Goal: Communication & Community: Answer question/provide support

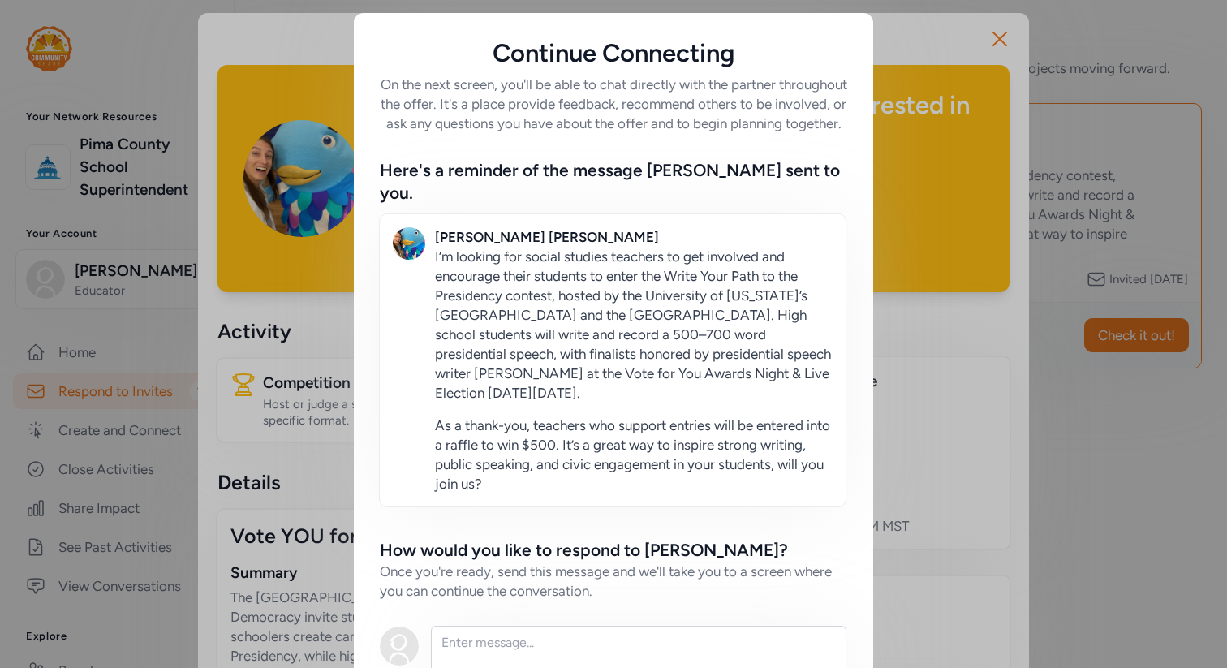
scroll to position [144, 0]
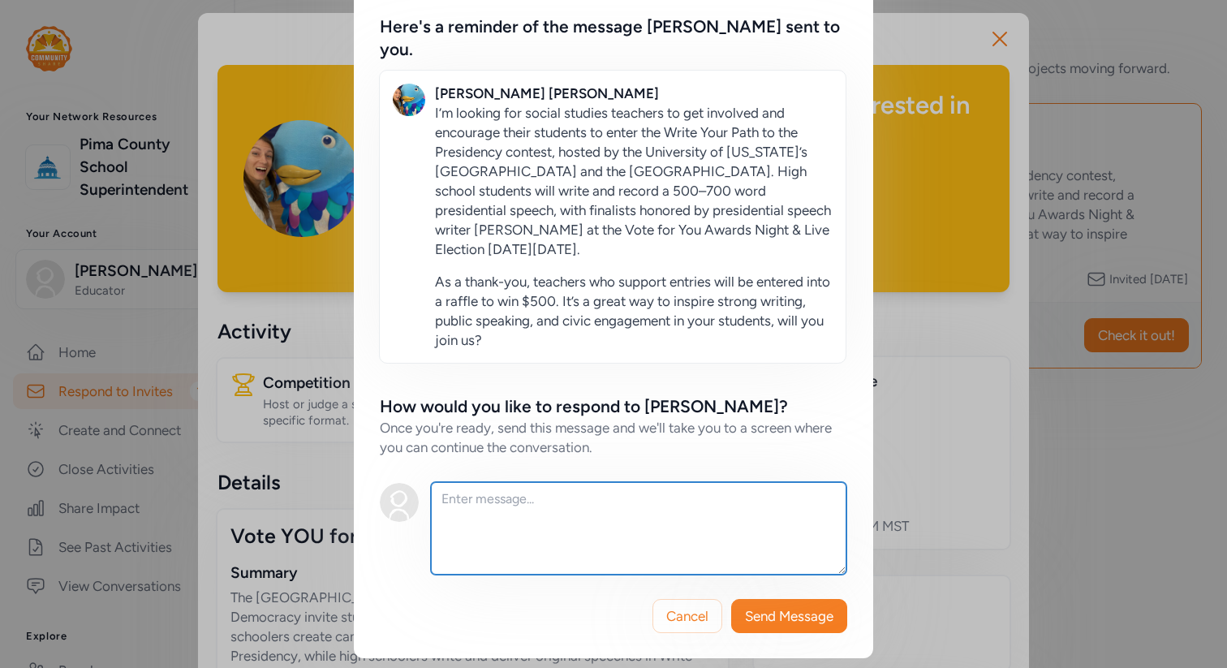
click at [670, 549] on textarea at bounding box center [639, 528] width 416 height 93
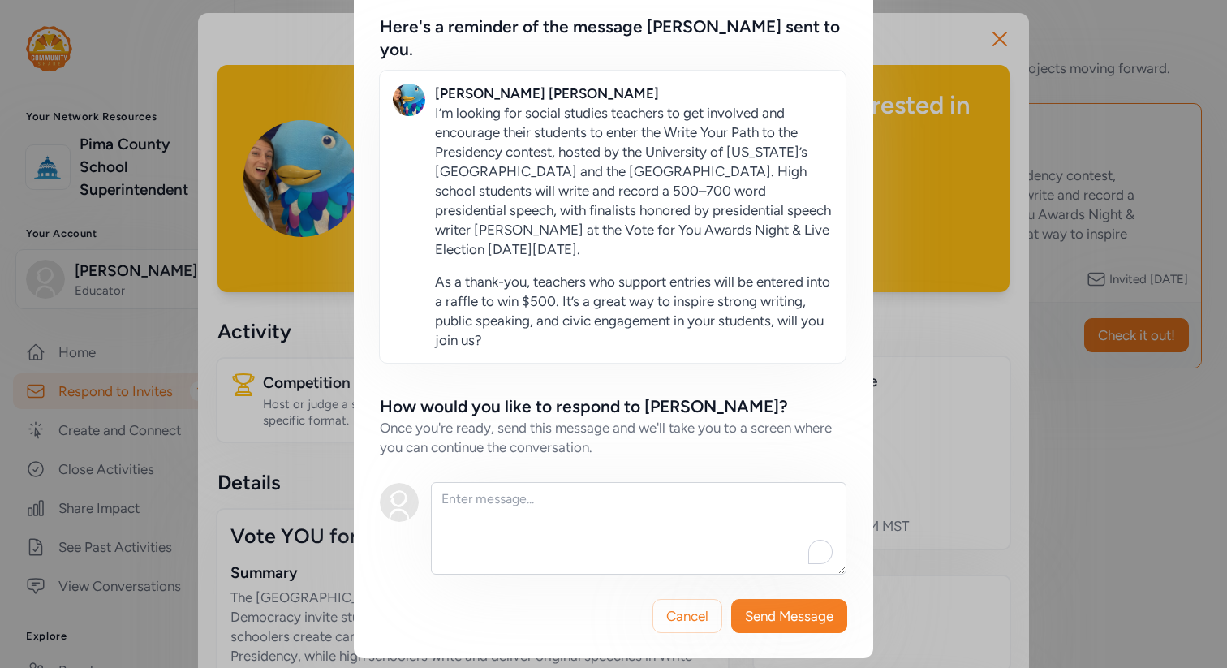
click at [1019, 45] on div "Continue Connecting On the next screen, you'll be able to chat directly with th…" at bounding box center [613, 263] width 1227 height 815
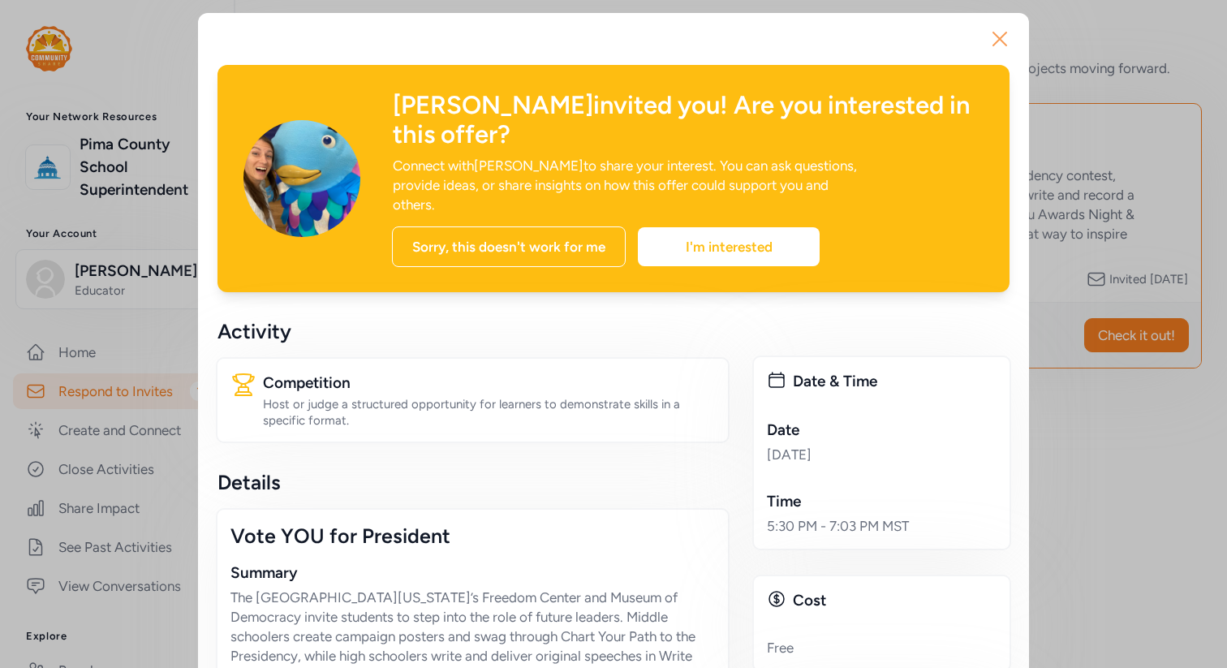
click at [998, 40] on icon "button" at bounding box center [999, 38] width 13 height 13
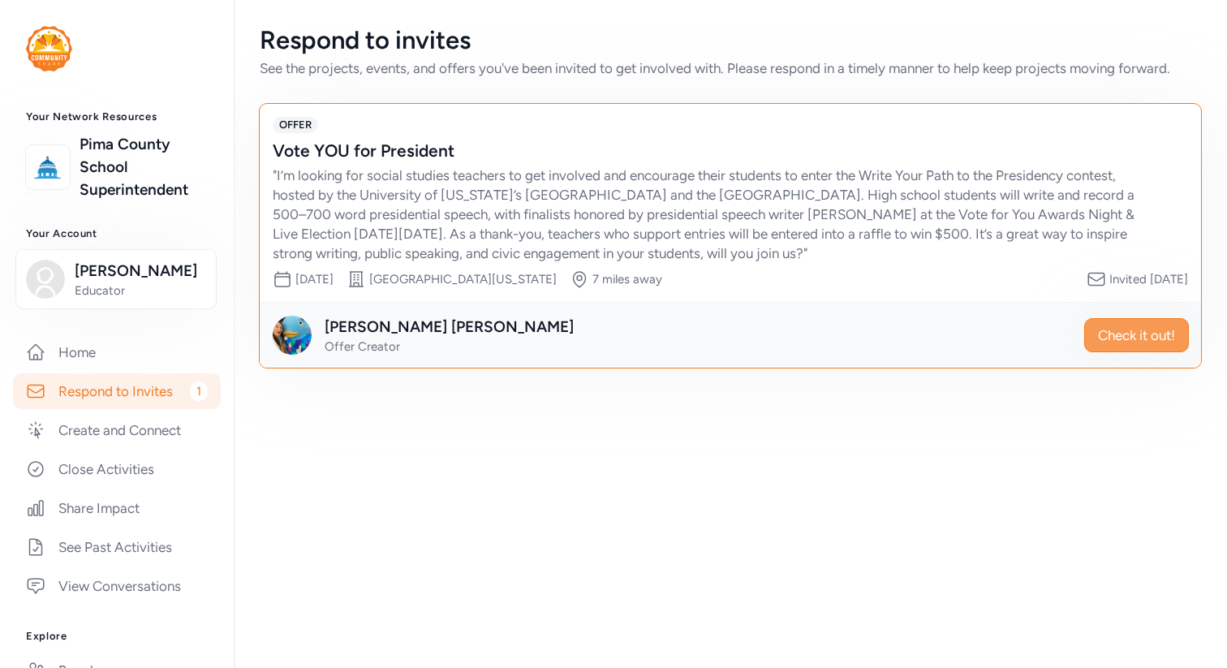
click at [1129, 321] on button "Check it out!" at bounding box center [1136, 335] width 105 height 34
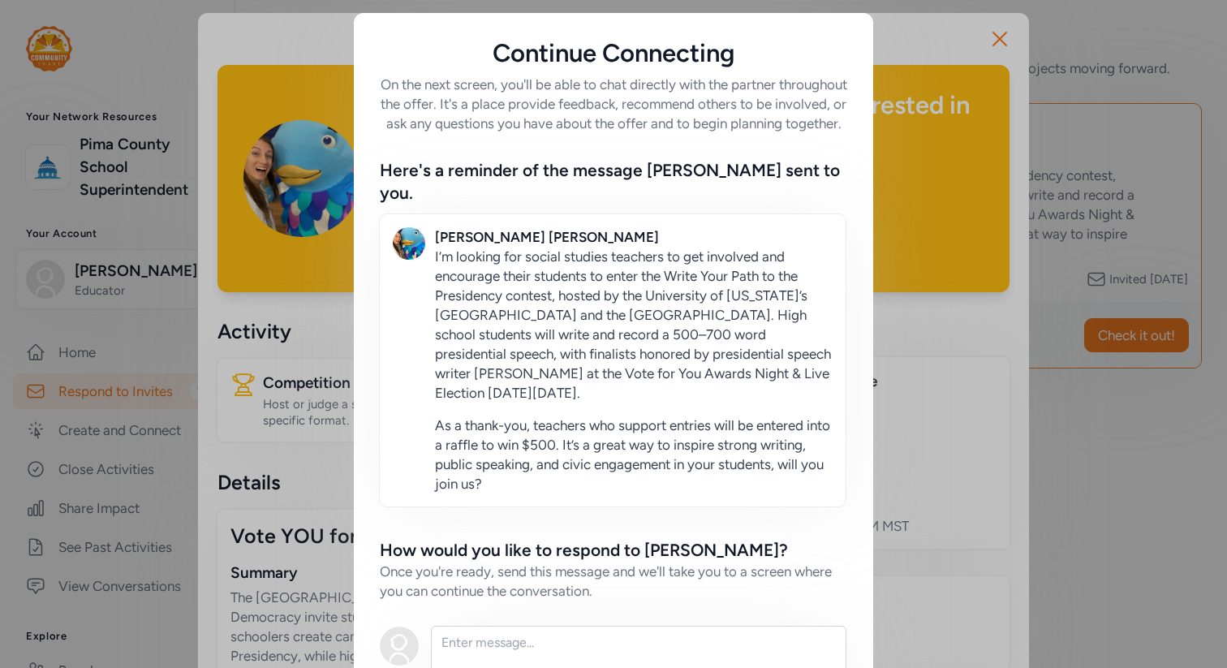
click at [935, 56] on div "Continue Connecting On the next screen, you'll be able to chat directly with th…" at bounding box center [613, 407] width 1227 height 815
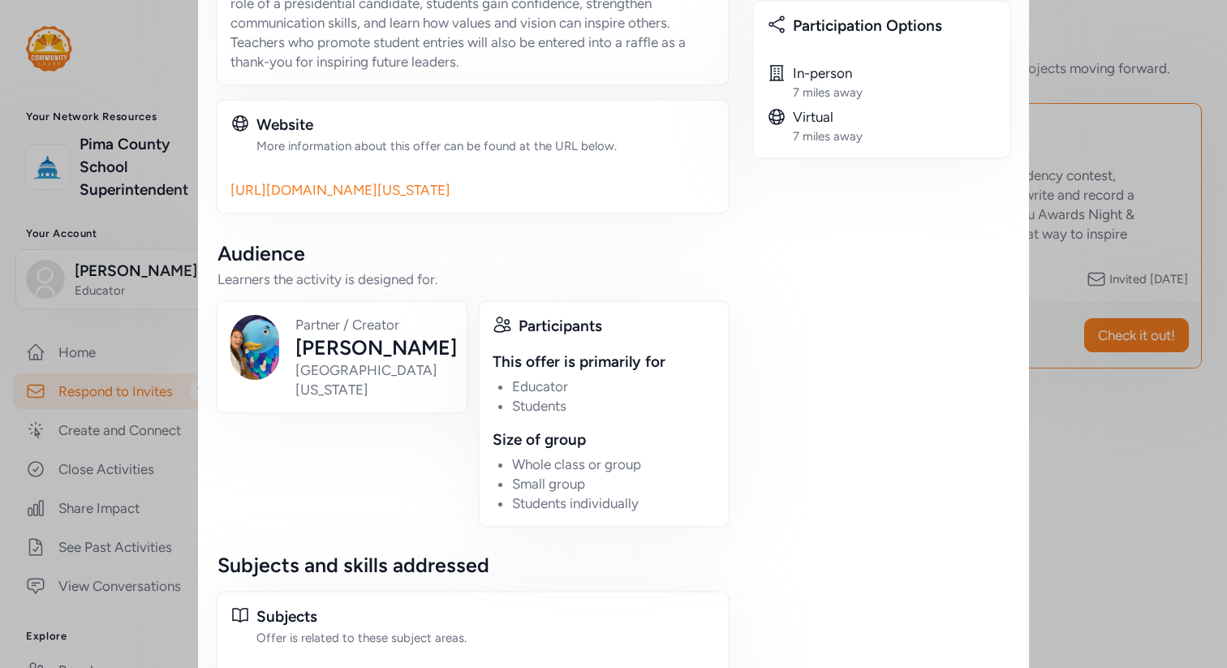
scroll to position [980, 0]
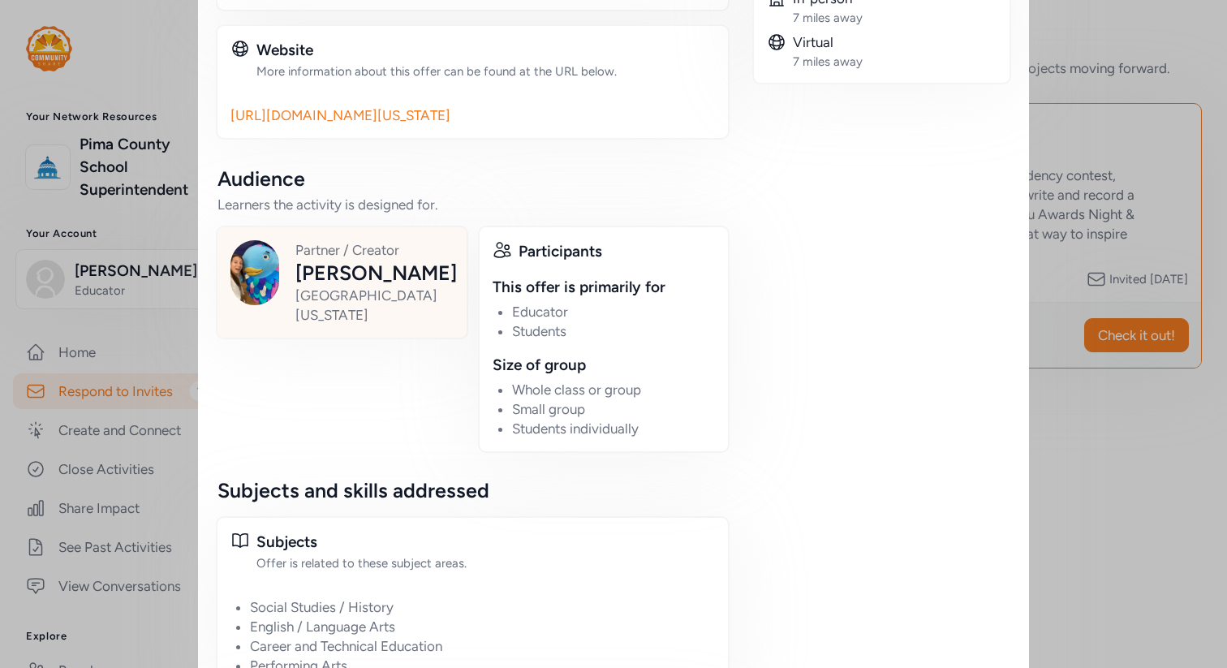
click at [399, 260] on div "[PERSON_NAME]" at bounding box center [376, 273] width 162 height 26
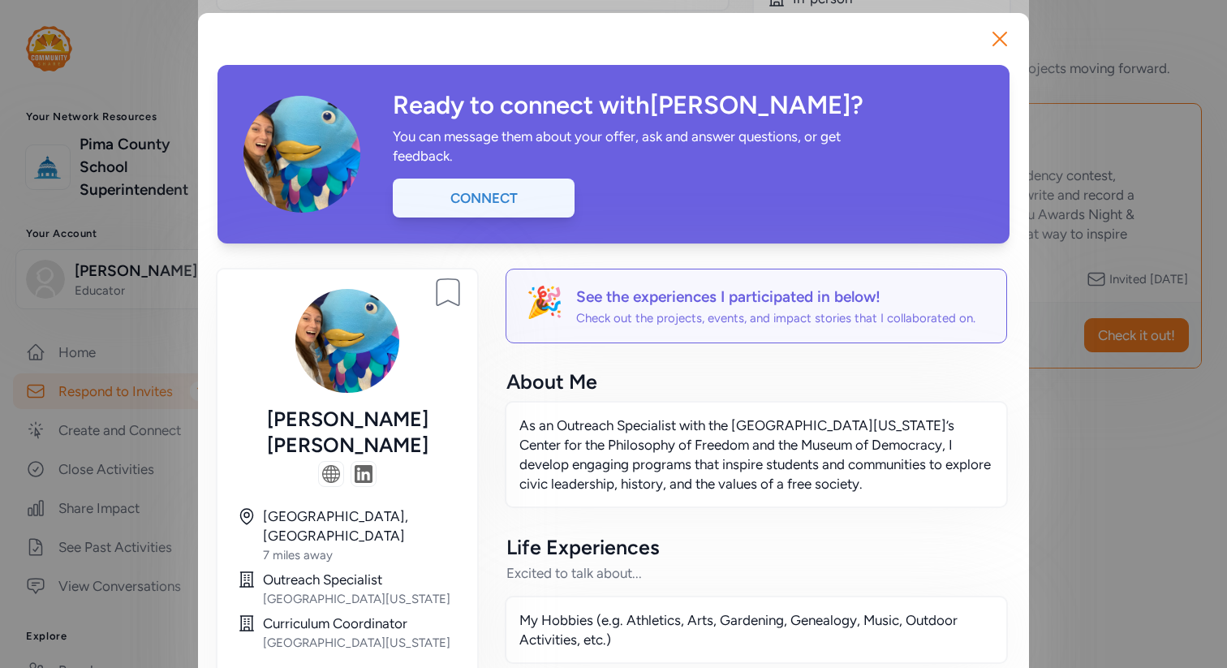
click at [493, 209] on div "Connect" at bounding box center [484, 198] width 182 height 39
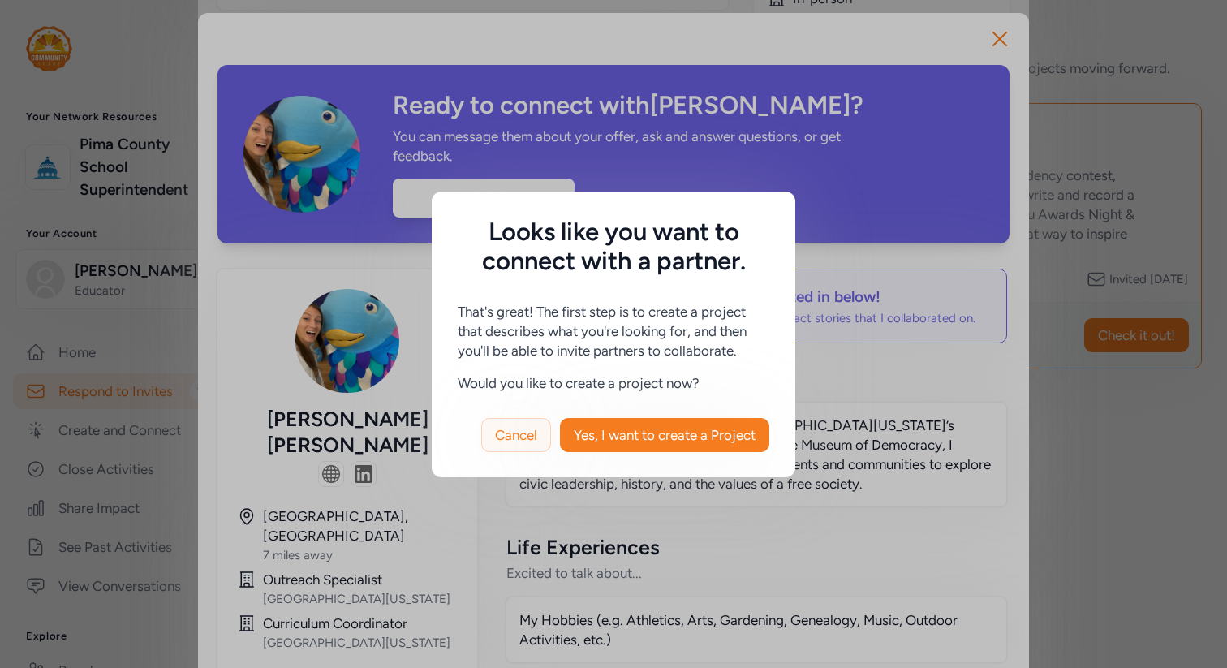
click at [524, 438] on span "Cancel" at bounding box center [516, 434] width 42 height 19
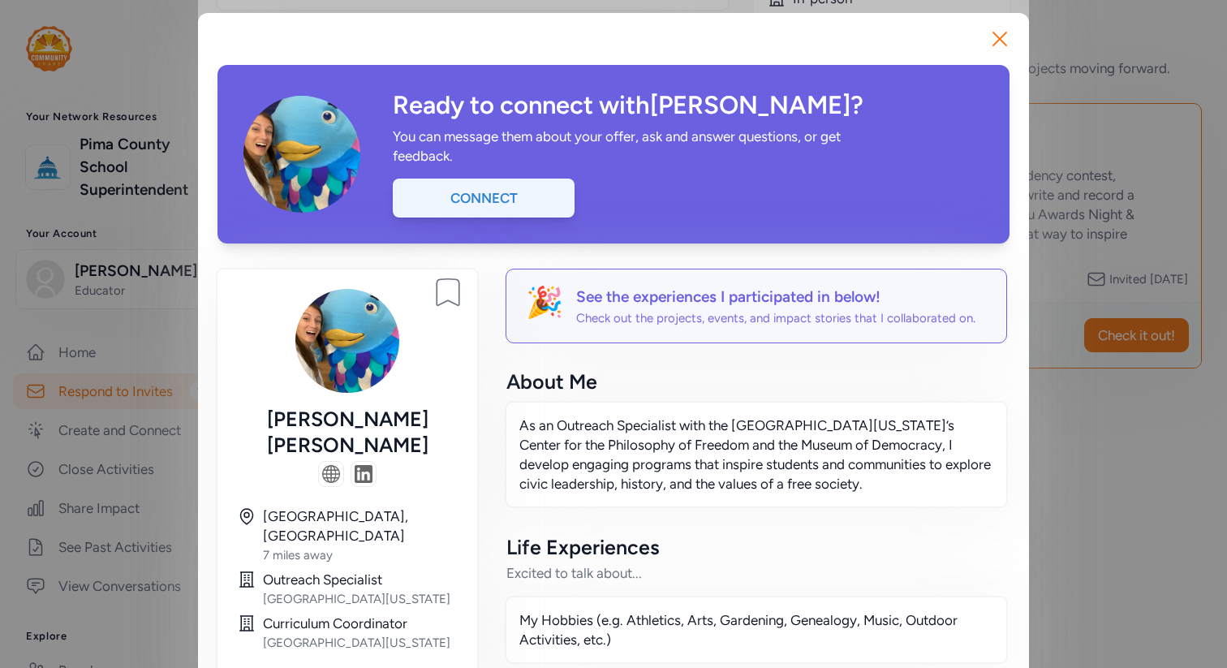
click at [524, 201] on div "Connect" at bounding box center [484, 198] width 182 height 39
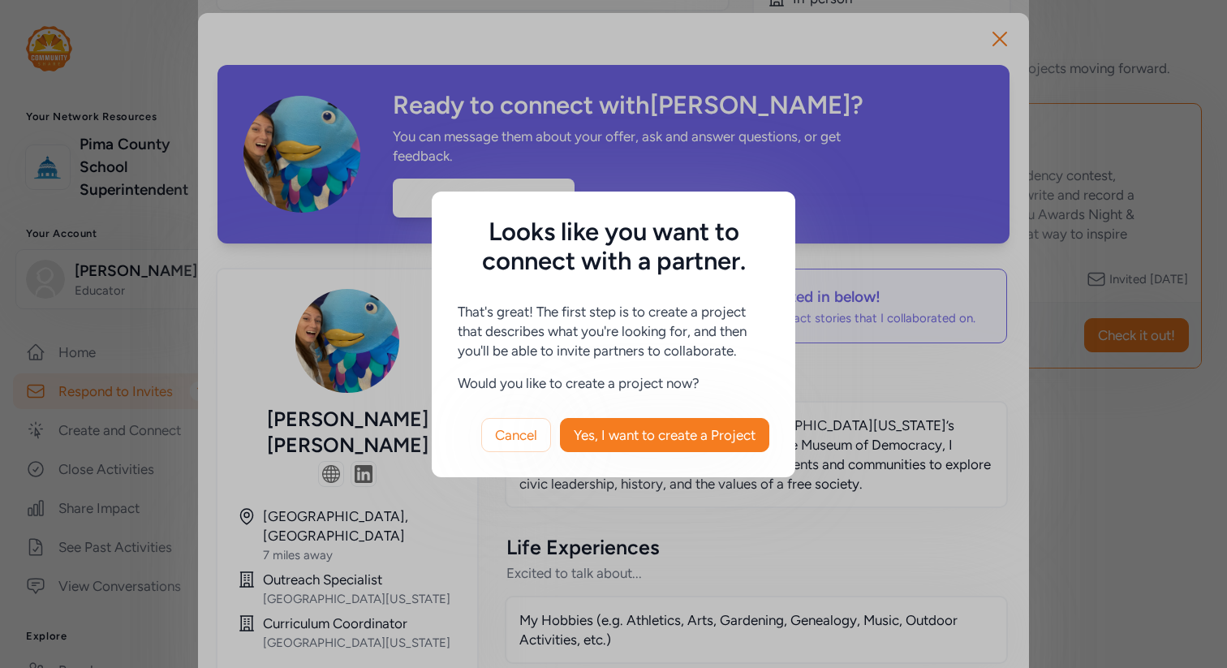
click at [854, 160] on div "Looks like you want to connect with a partner. That's great! The first step is …" at bounding box center [613, 334] width 1227 height 668
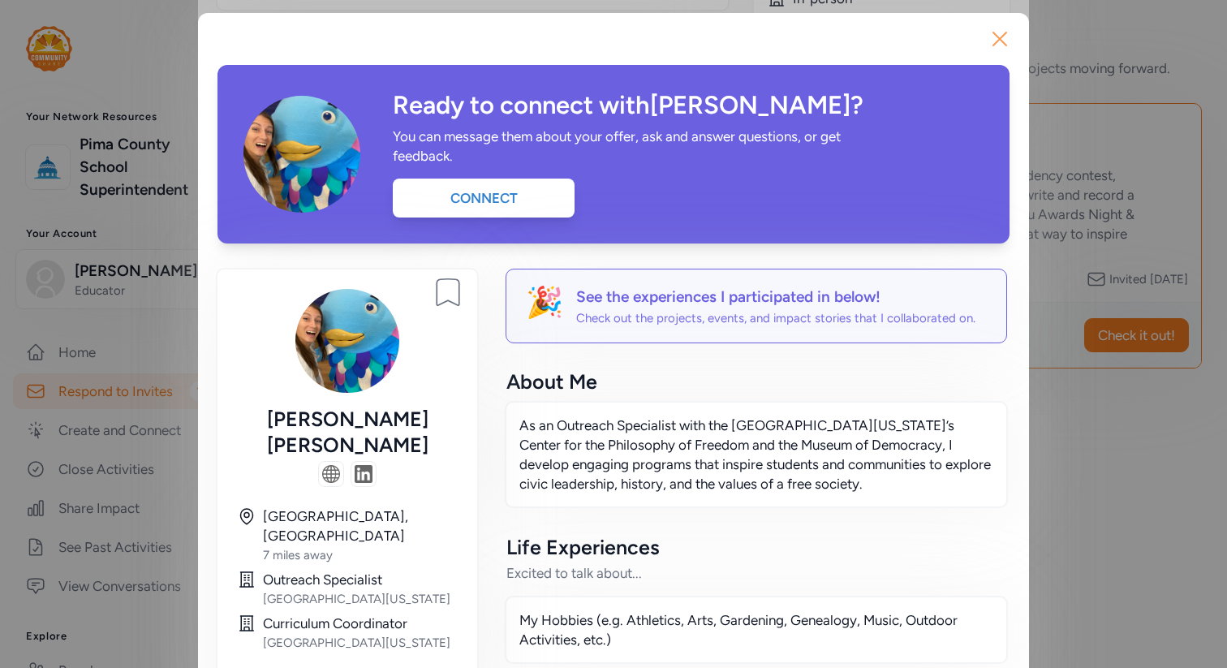
click at [1000, 39] on icon "button" at bounding box center [999, 38] width 13 height 13
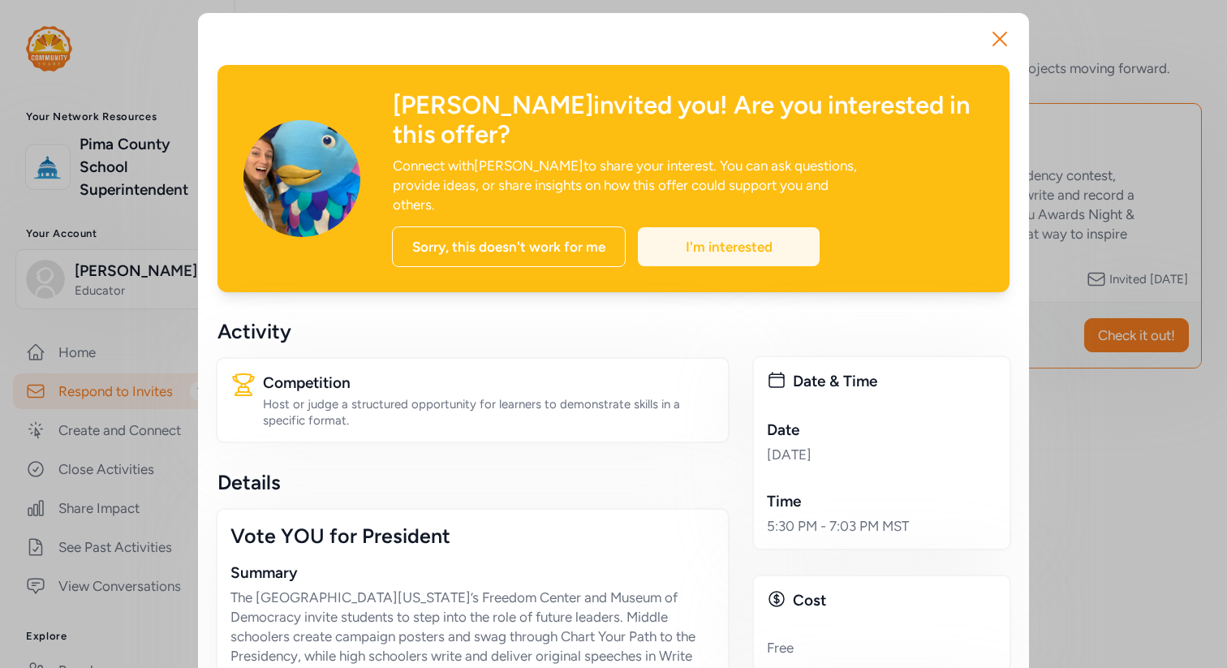
click at [685, 227] on div "I'm interested" at bounding box center [729, 246] width 182 height 39
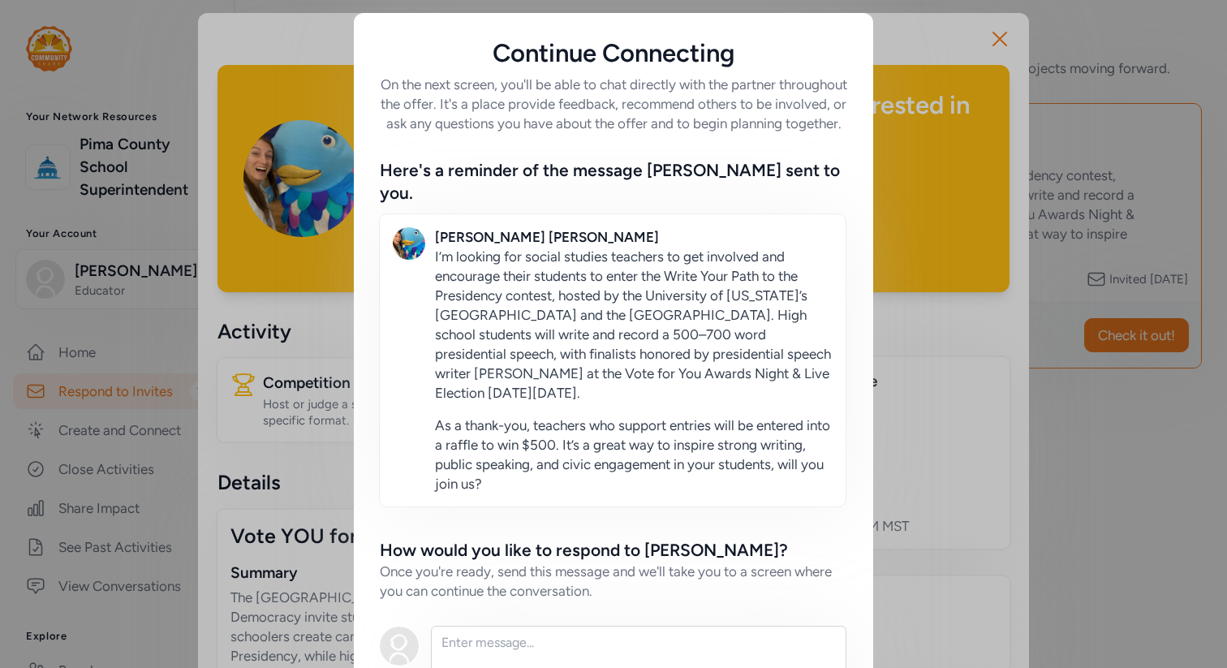
scroll to position [144, 0]
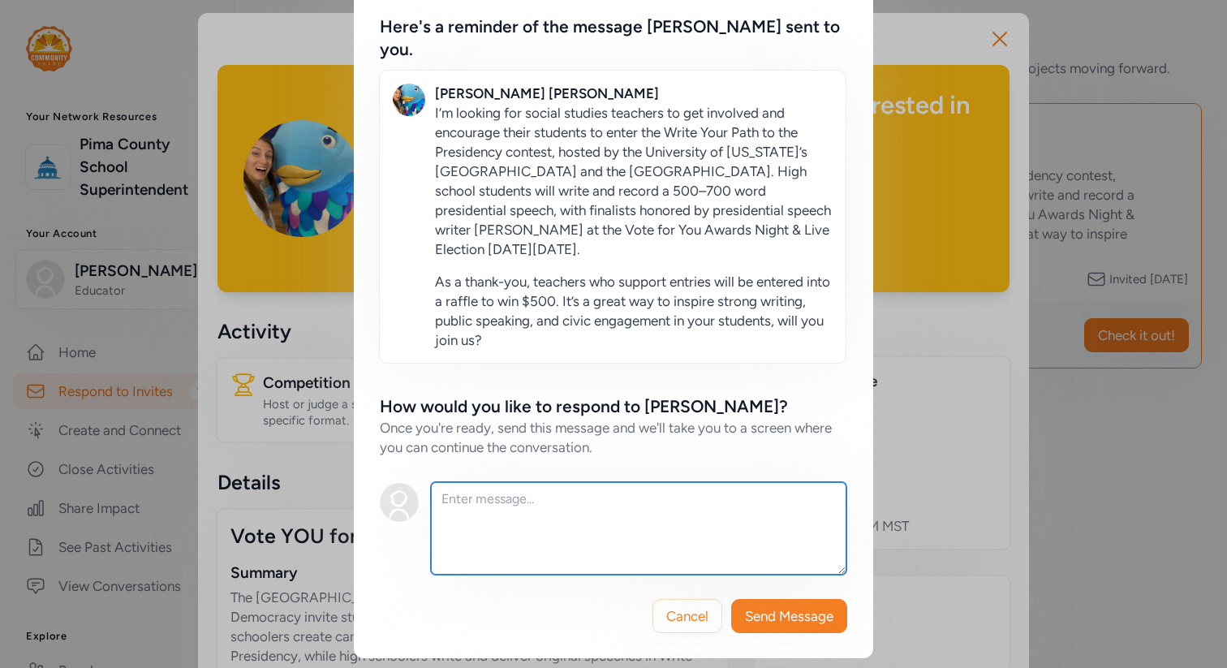
click at [492, 515] on textarea at bounding box center [639, 528] width 416 height 93
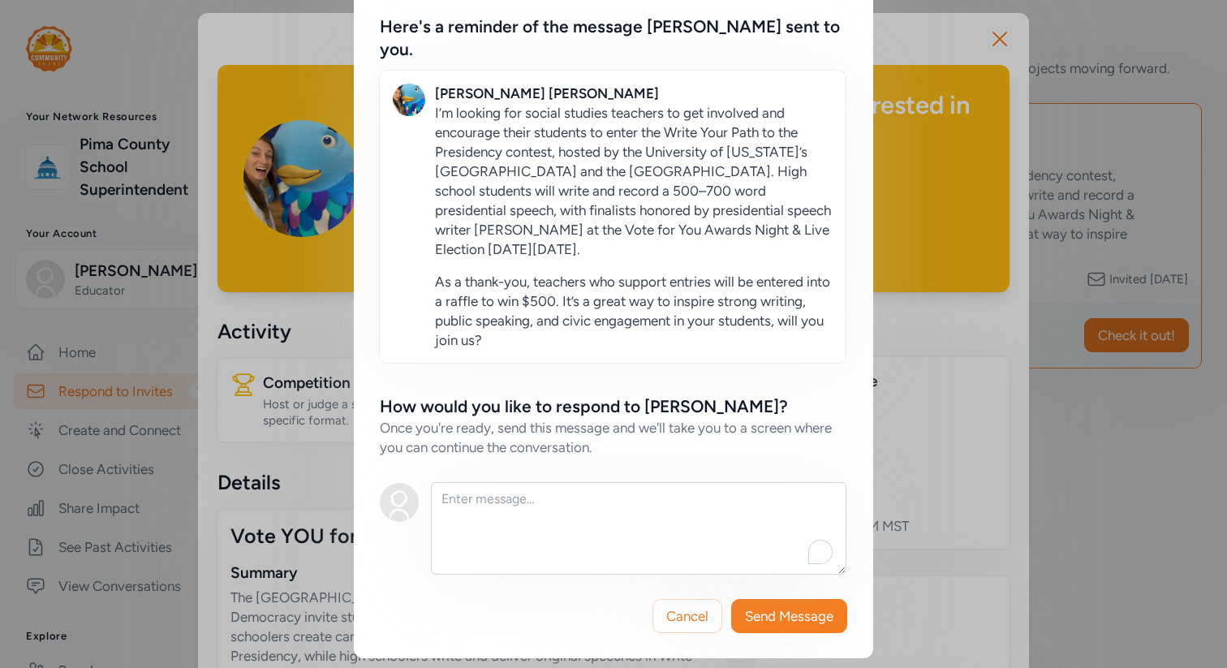
click at [889, 44] on div "Continue Connecting On the next screen, you'll be able to chat directly with th…" at bounding box center [613, 263] width 1227 height 815
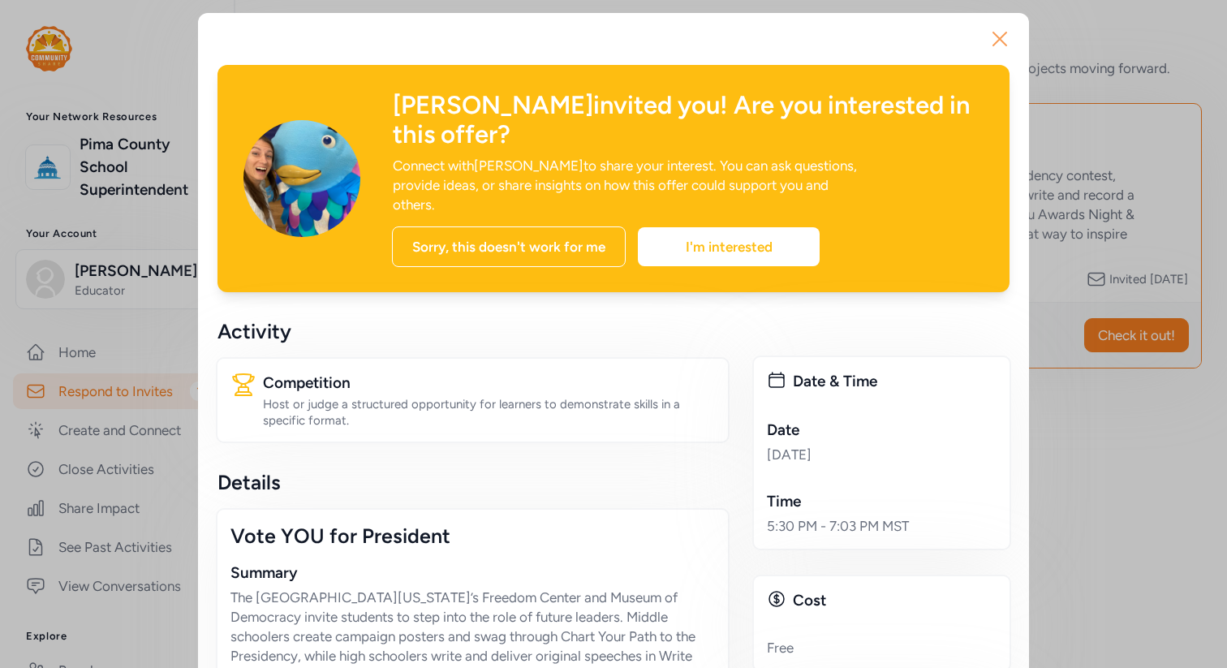
click at [1004, 41] on icon "button" at bounding box center [1000, 39] width 26 height 26
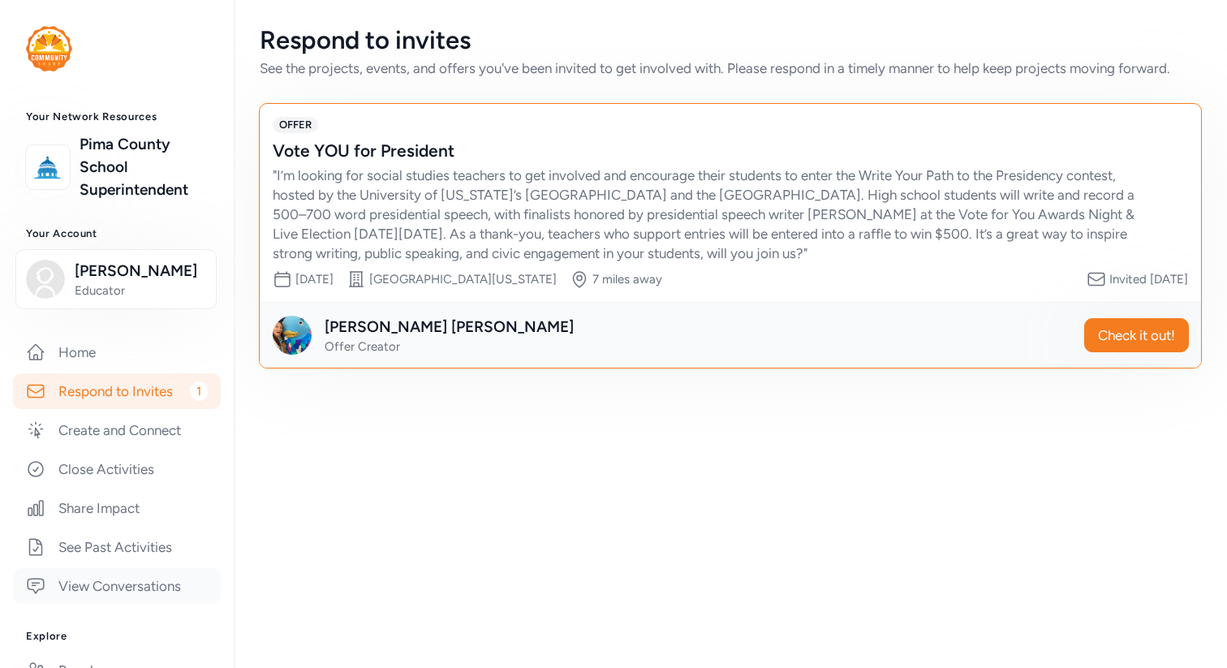
click at [118, 597] on link "View Conversations" at bounding box center [117, 586] width 208 height 36
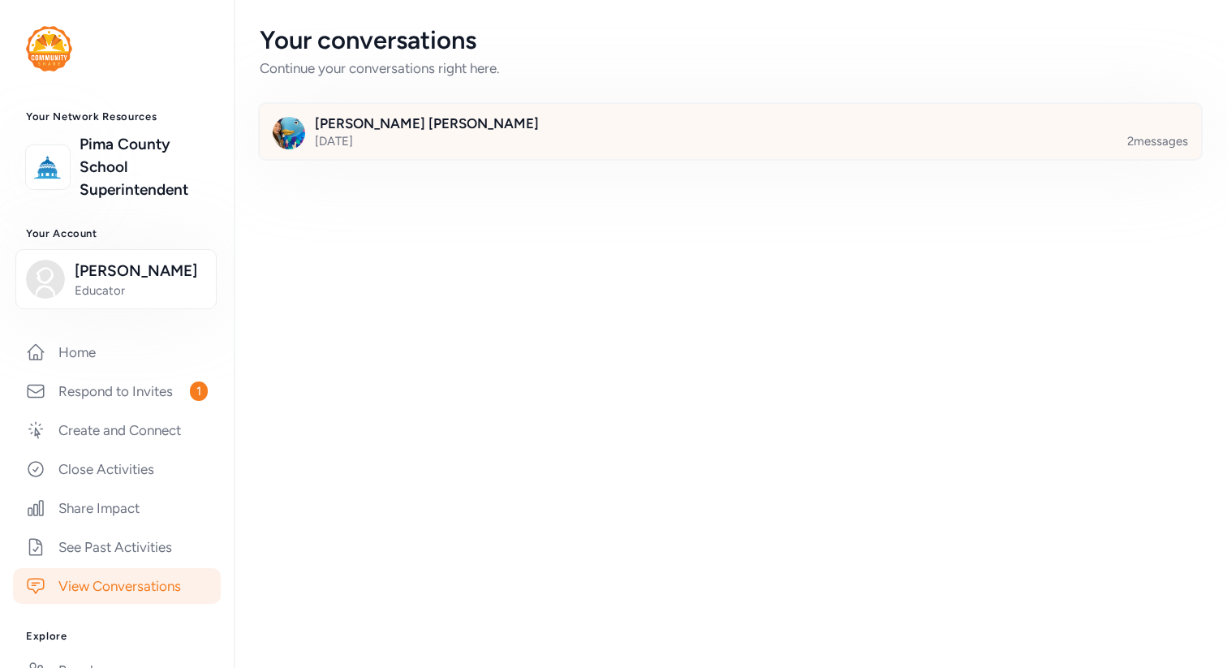
click at [565, 146] on div at bounding box center [743, 141] width 941 height 55
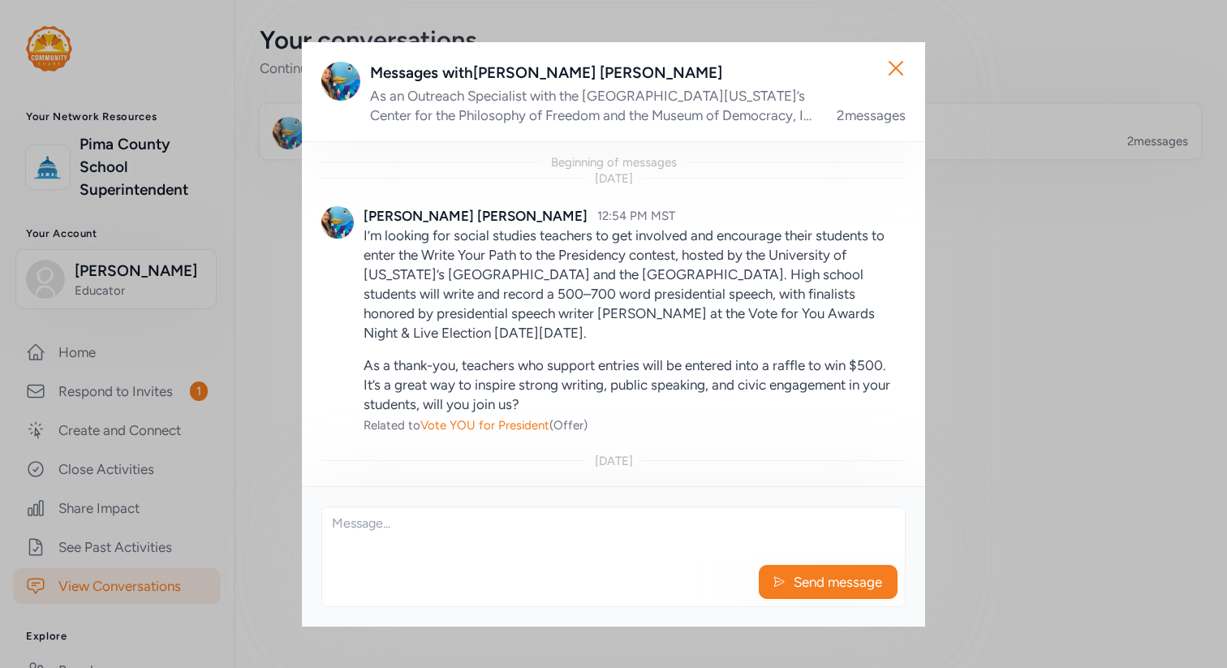
scroll to position [206, 0]
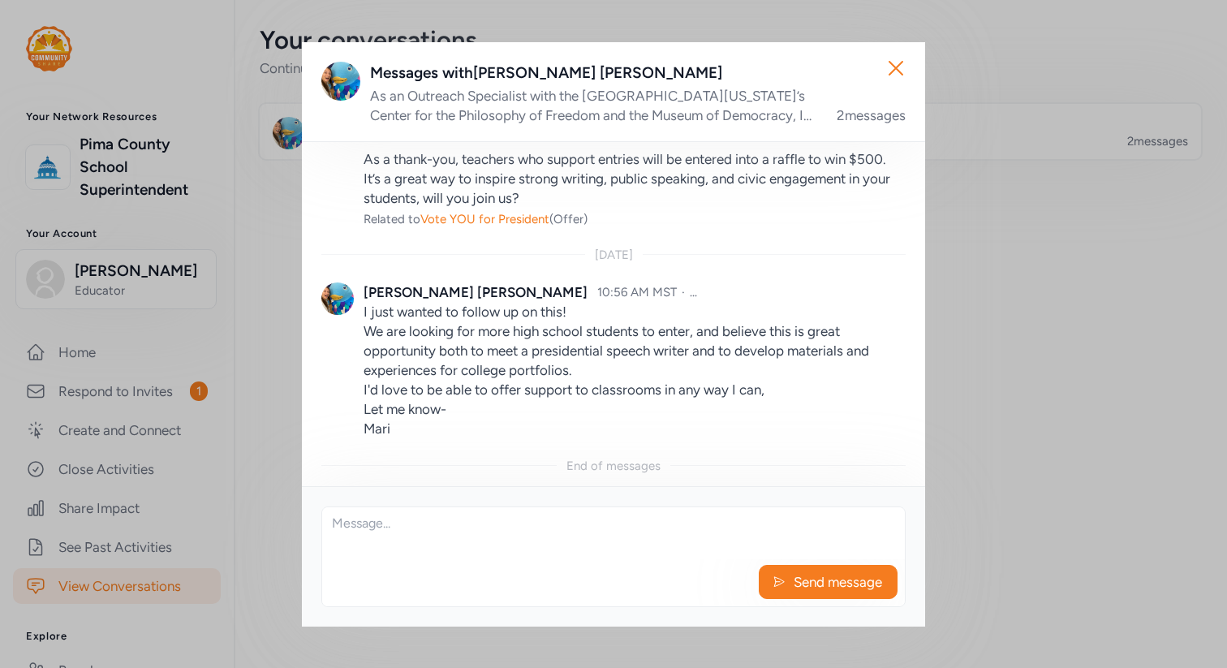
click at [454, 524] on textarea at bounding box center [613, 533] width 583 height 52
click at [454, 524] on textarea "To enrich screen reader interactions, please activate Accessibility in Grammarl…" at bounding box center [613, 533] width 583 height 52
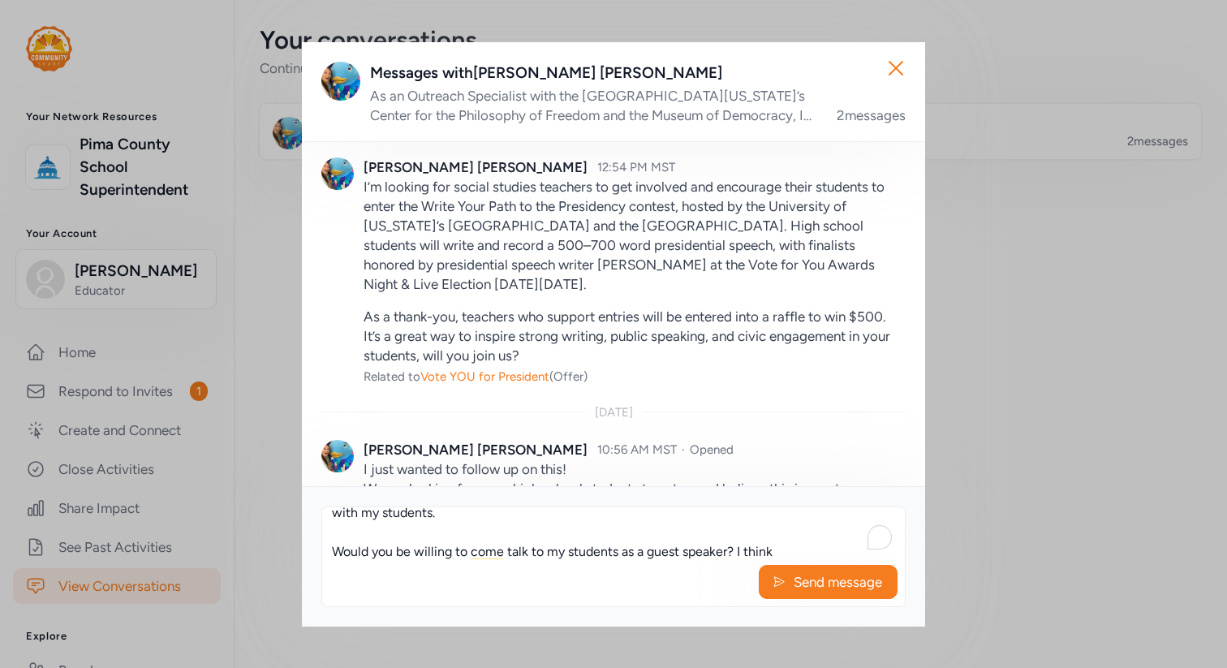
scroll to position [32, 0]
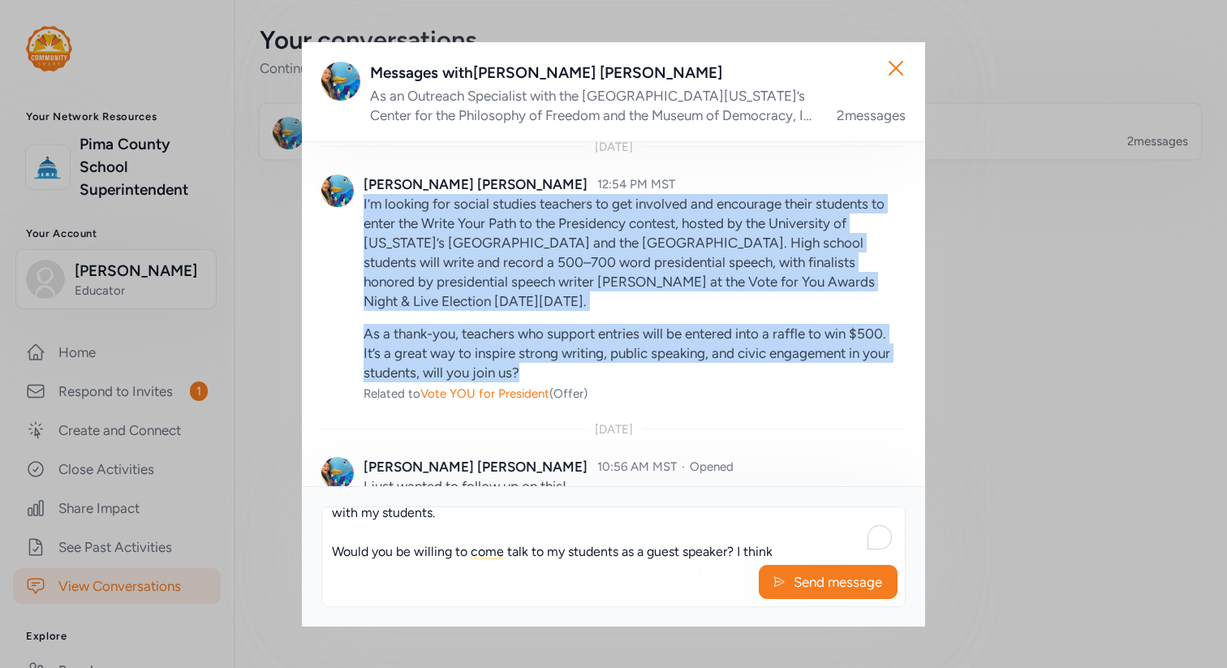
drag, startPoint x: 545, startPoint y: 370, endPoint x: 363, endPoint y: 209, distance: 243.3
click at [363, 209] on div "Mariah Clark 12:54 PM MST I’m looking for social studies teachers to get involv…" at bounding box center [613, 288] width 584 height 266
copy div "I’m looking for social studies teachers to get involved and encourage their stu…"
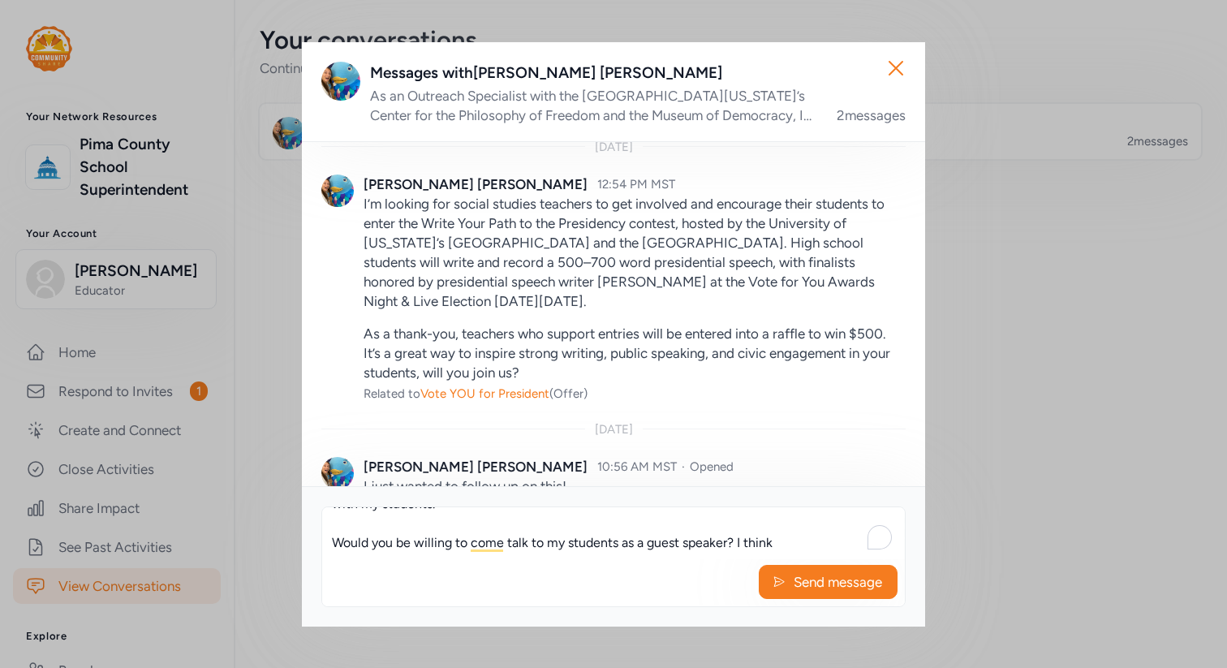
click at [325, 543] on div "Close Messages with Mariah Clark As an Outreach Specialist with the University …" at bounding box center [613, 334] width 623 height 584
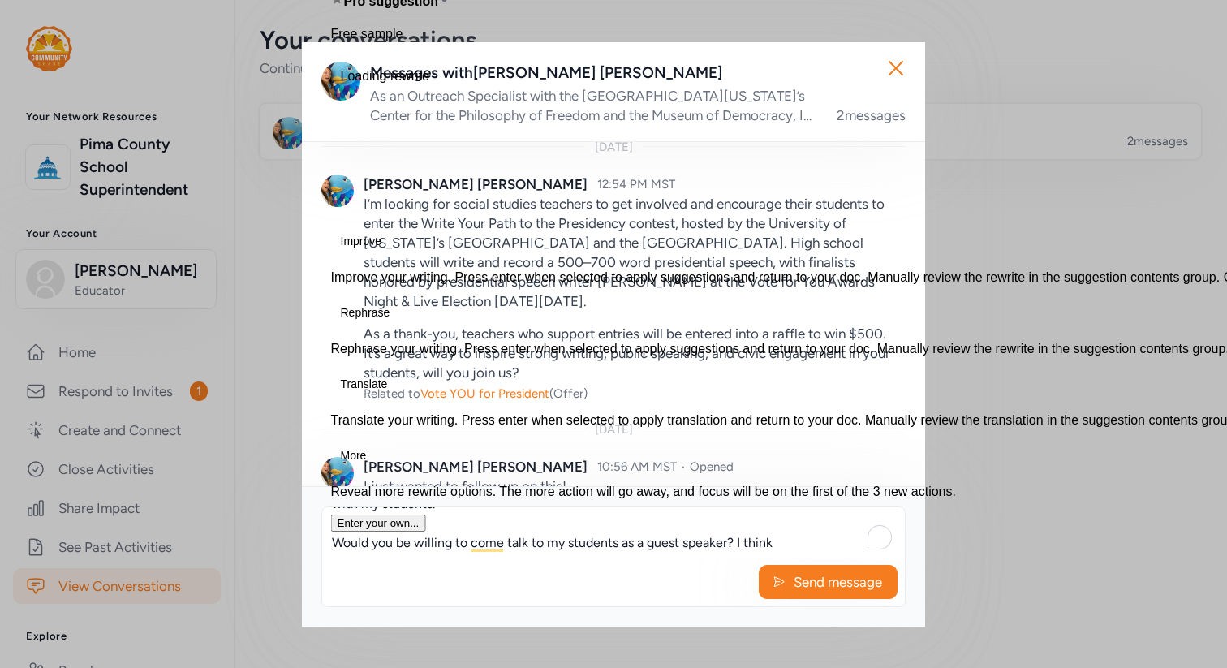
paste textarea "I’d love for all of my government students to learn about the Write Your Path t…"
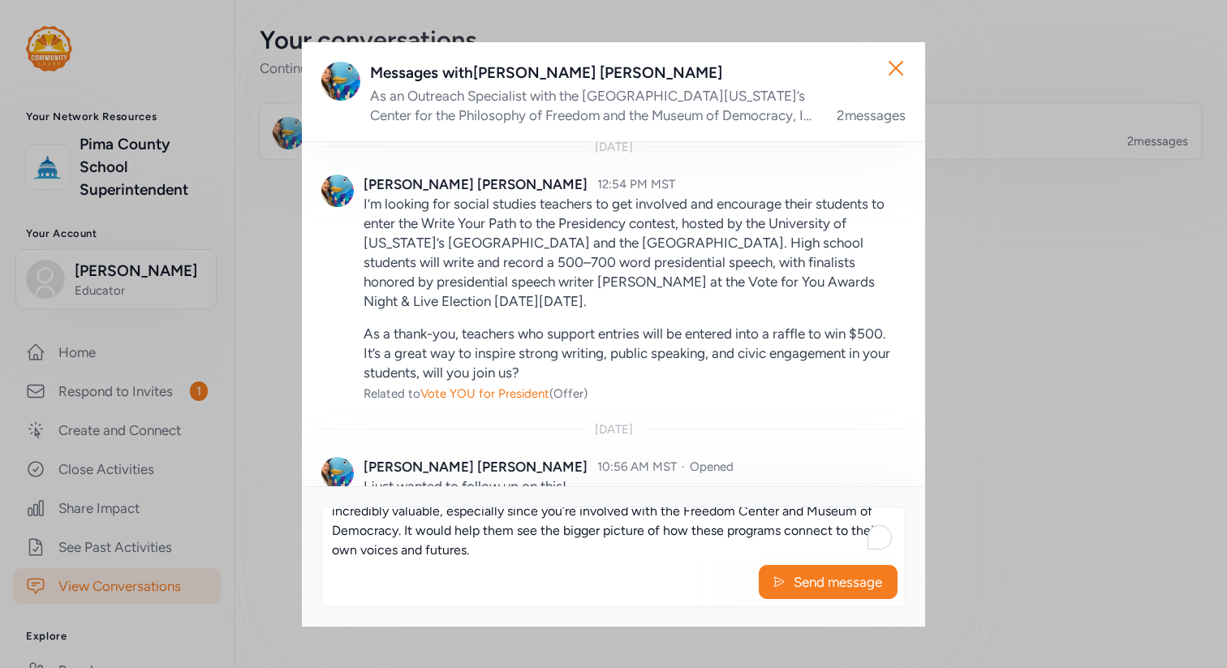
scroll to position [74, 0]
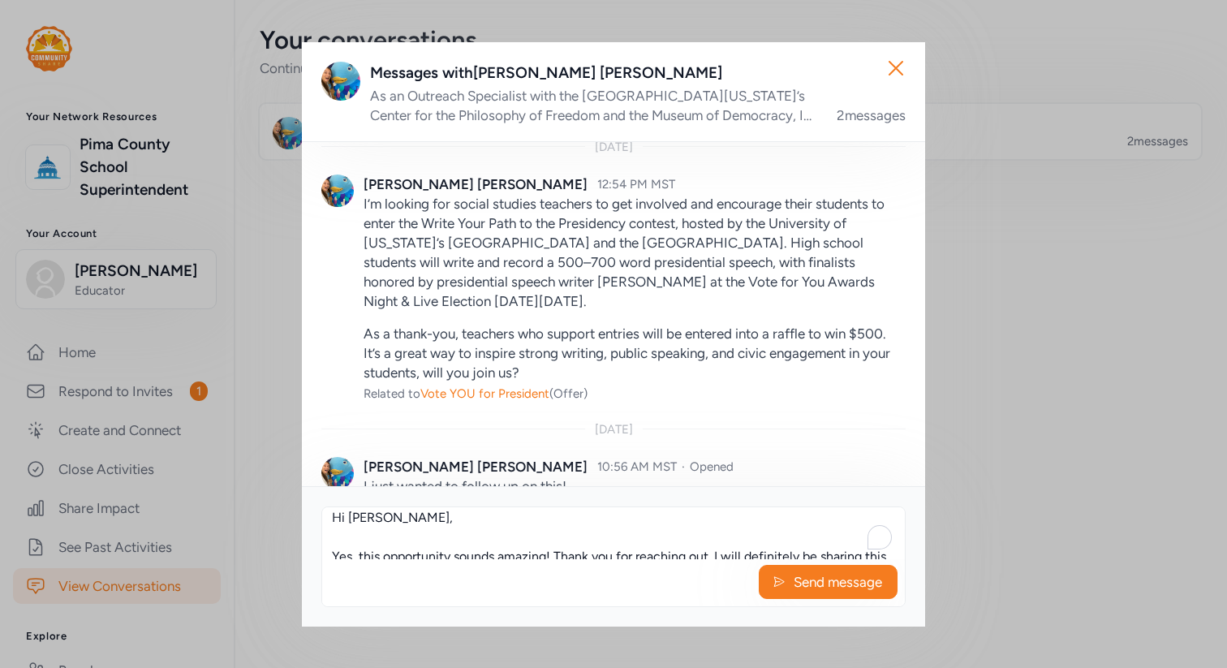
click at [418, 541] on textarea "Hi Mariah, Yes, this opportunity sounds amazing! Thank you for reaching out. I …" at bounding box center [613, 533] width 583 height 52
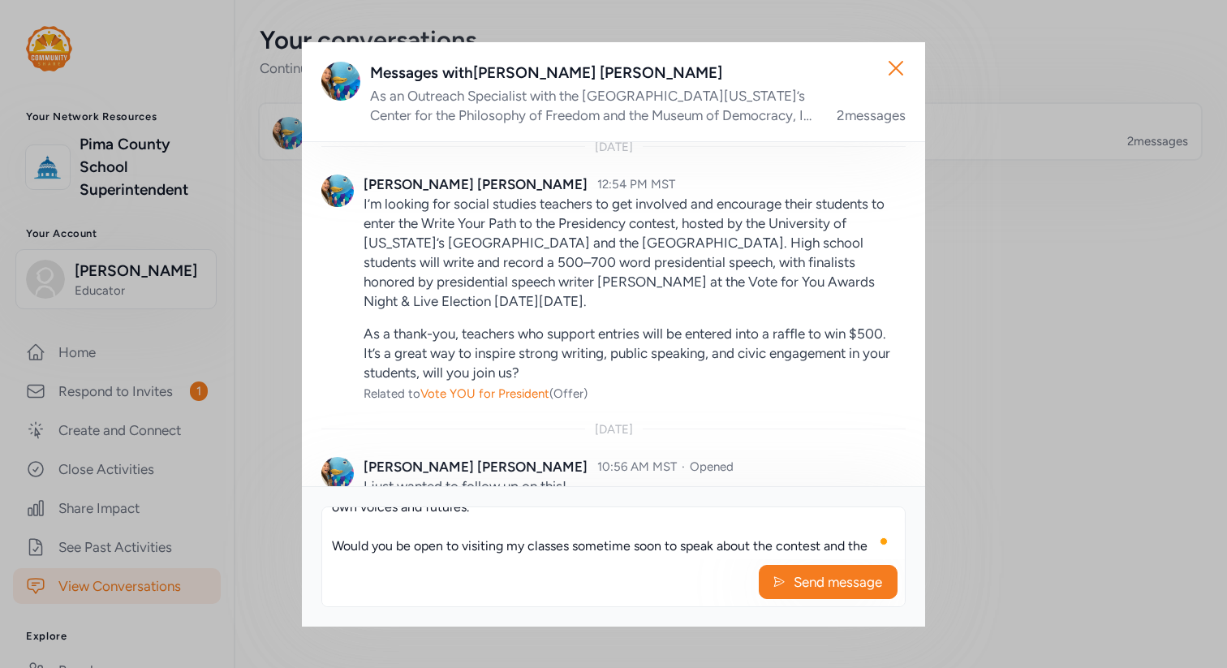
click at [405, 532] on textarea "Hi Mariah, Yes, this opportunity sounds amazing! Thank you for reaching out. I …" at bounding box center [613, 533] width 583 height 52
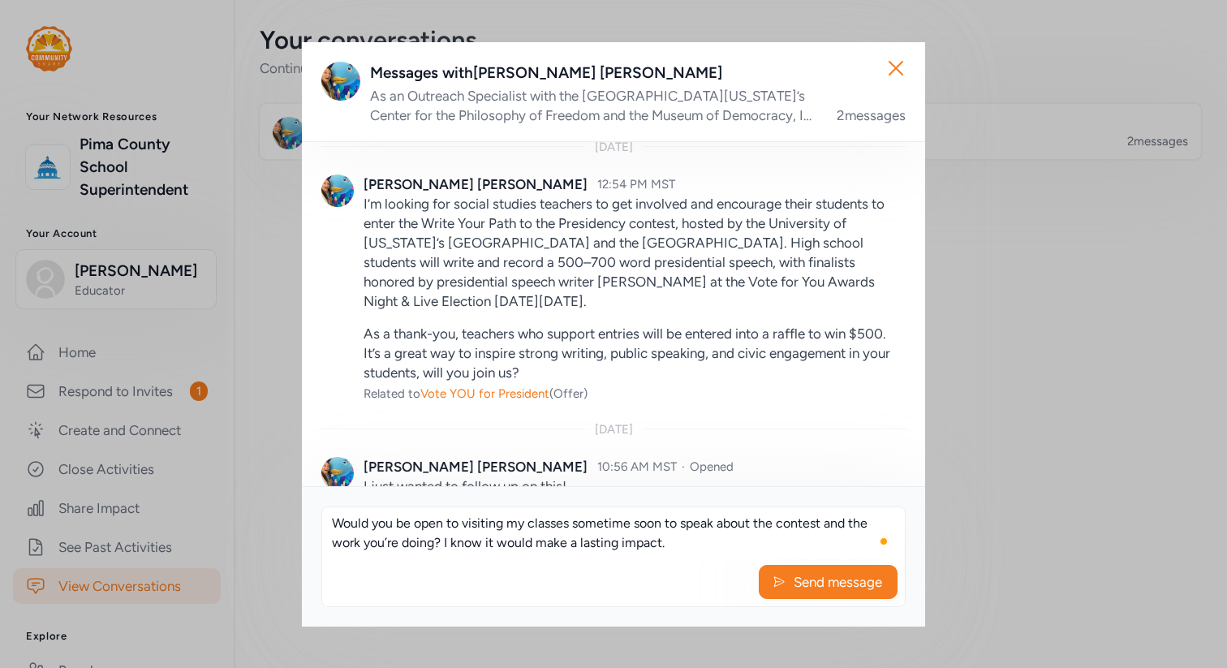
click at [675, 545] on textarea "Hi Mariah, Yes, this opportunity sounds amazing! Thank you for reaching out. I …" at bounding box center [613, 533] width 583 height 52
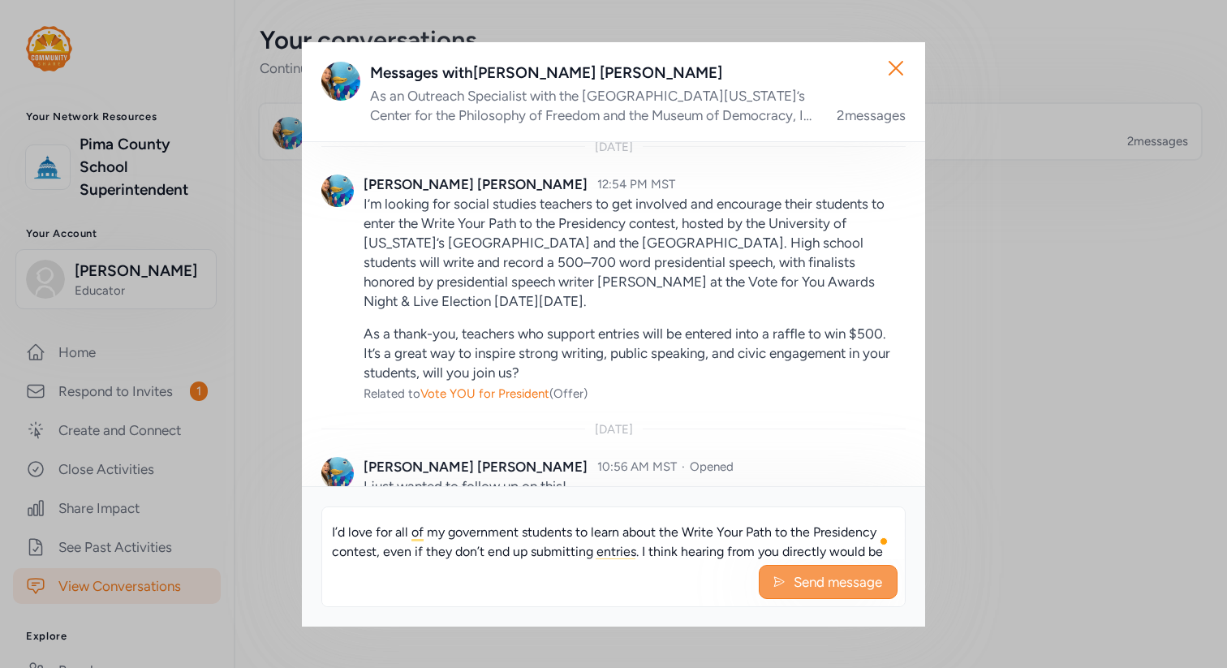
type textarea "Hi Mariah, Yes, this opportunity sounds amazing! Thank you for reaching out. I …"
click at [803, 570] on button "Send message" at bounding box center [828, 582] width 139 height 34
